Goal: Task Accomplishment & Management: Manage account settings

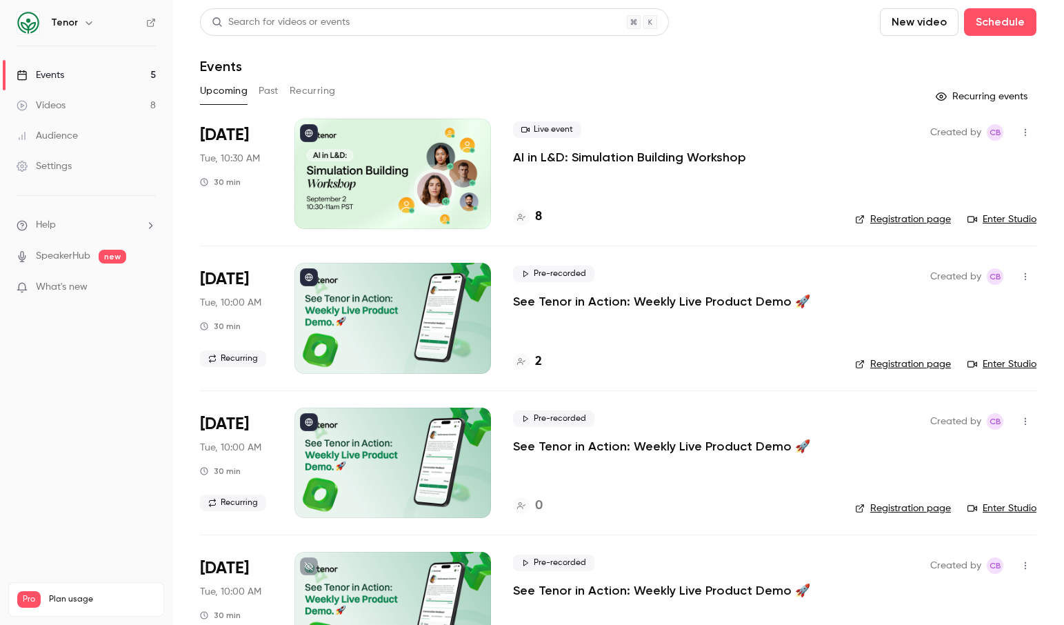
click at [538, 216] on h4 "8" at bounding box center [538, 217] width 7 height 19
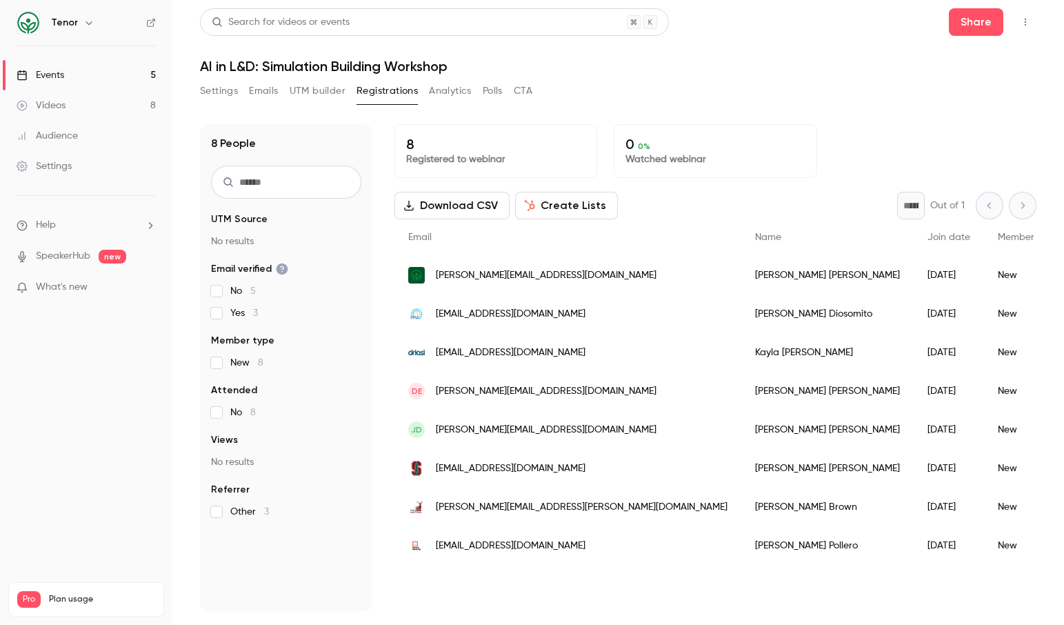
click at [59, 70] on div "Events" at bounding box center [41, 75] width 48 height 14
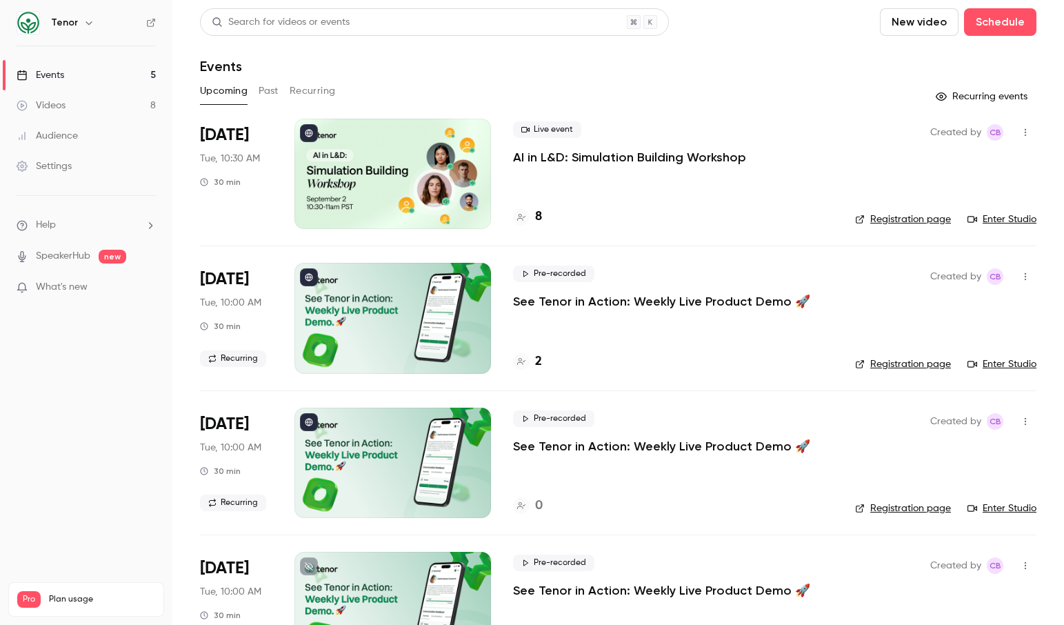
click at [1019, 127] on button "button" at bounding box center [1025, 132] width 22 height 22
click at [1019, 127] on div at bounding box center [532, 312] width 1064 height 625
click at [667, 155] on p "AI in L&D: Simulation Building Workshop" at bounding box center [629, 157] width 233 height 17
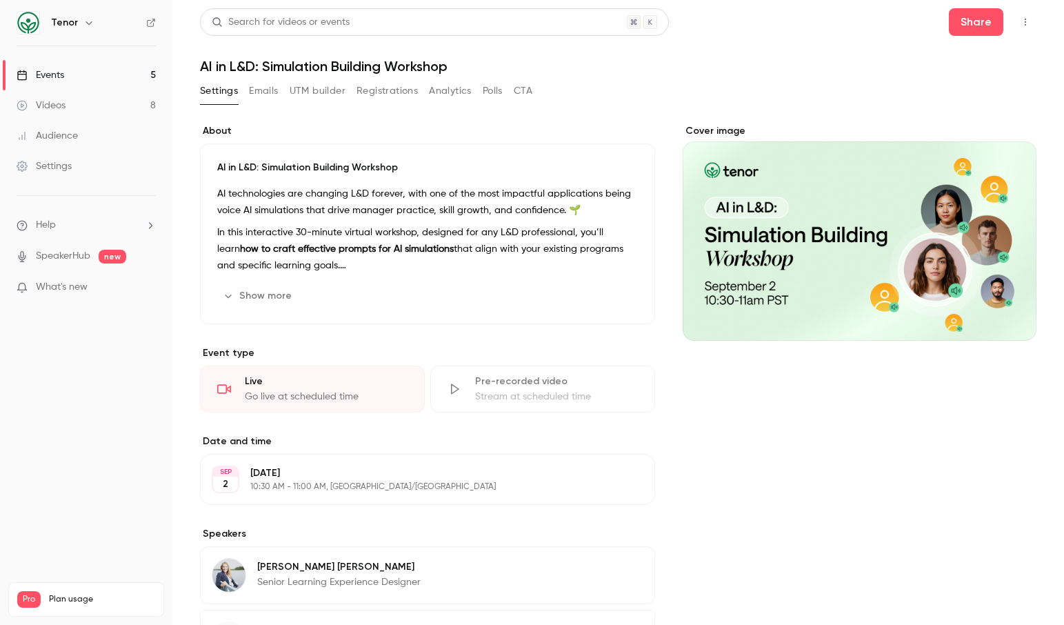
click at [70, 26] on h6 "Tenor" at bounding box center [64, 23] width 27 height 14
drag, startPoint x: 52, startPoint y: 163, endPoint x: 70, endPoint y: 161, distance: 18.0
click at [52, 163] on div "Settings" at bounding box center [44, 166] width 55 height 14
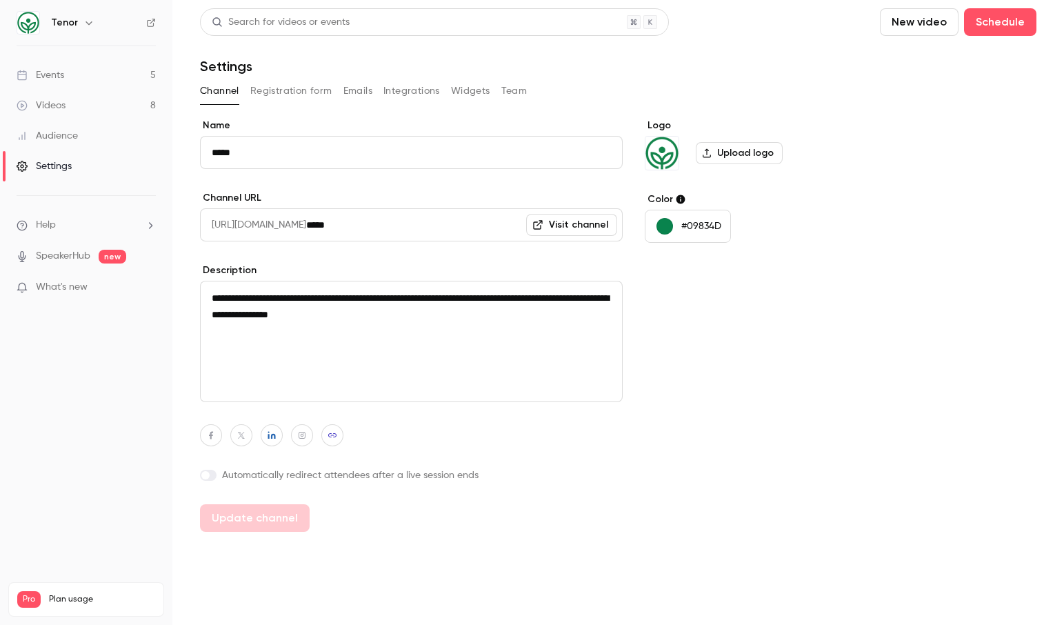
click at [512, 86] on button "Team" at bounding box center [514, 91] width 26 height 22
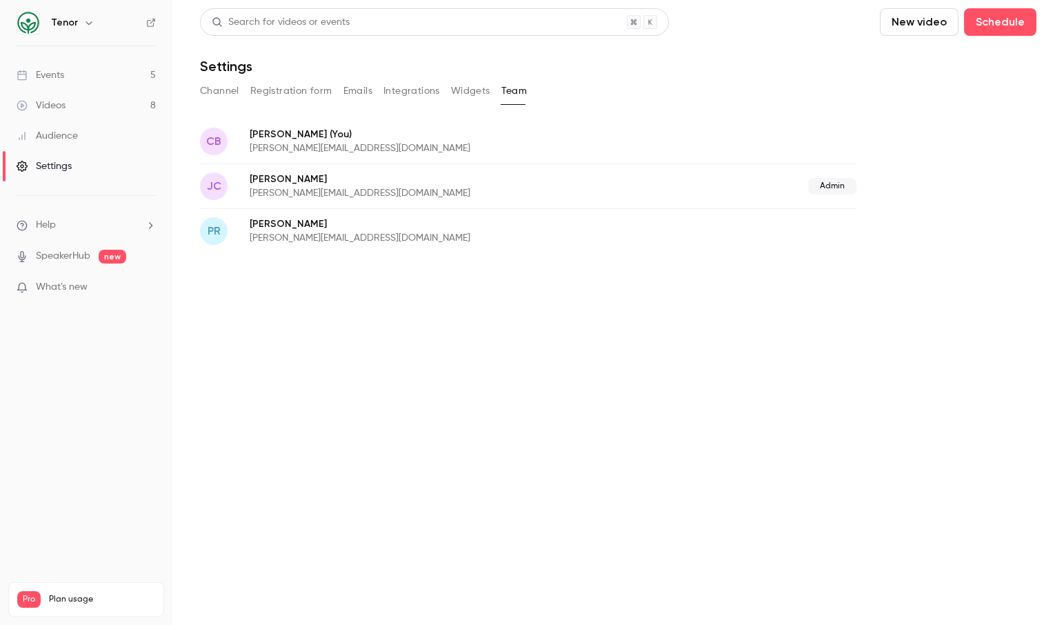
click at [600, 237] on div "[PERSON_NAME] Rada [EMAIL_ADDRESS][DOMAIN_NAME]" at bounding box center [528, 230] width 657 height 45
